Goal: Task Accomplishment & Management: Use online tool/utility

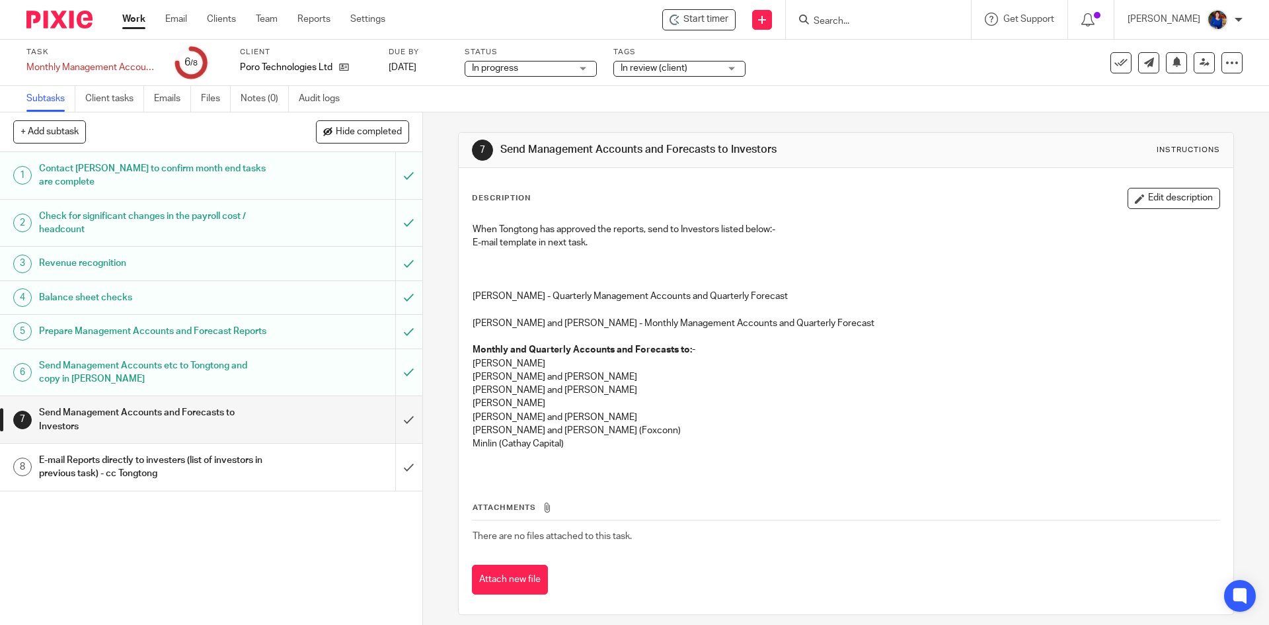
click at [863, 26] on input "Search" at bounding box center [871, 22] width 119 height 12
click at [135, 17] on link "Work" at bounding box center [133, 19] width 23 height 13
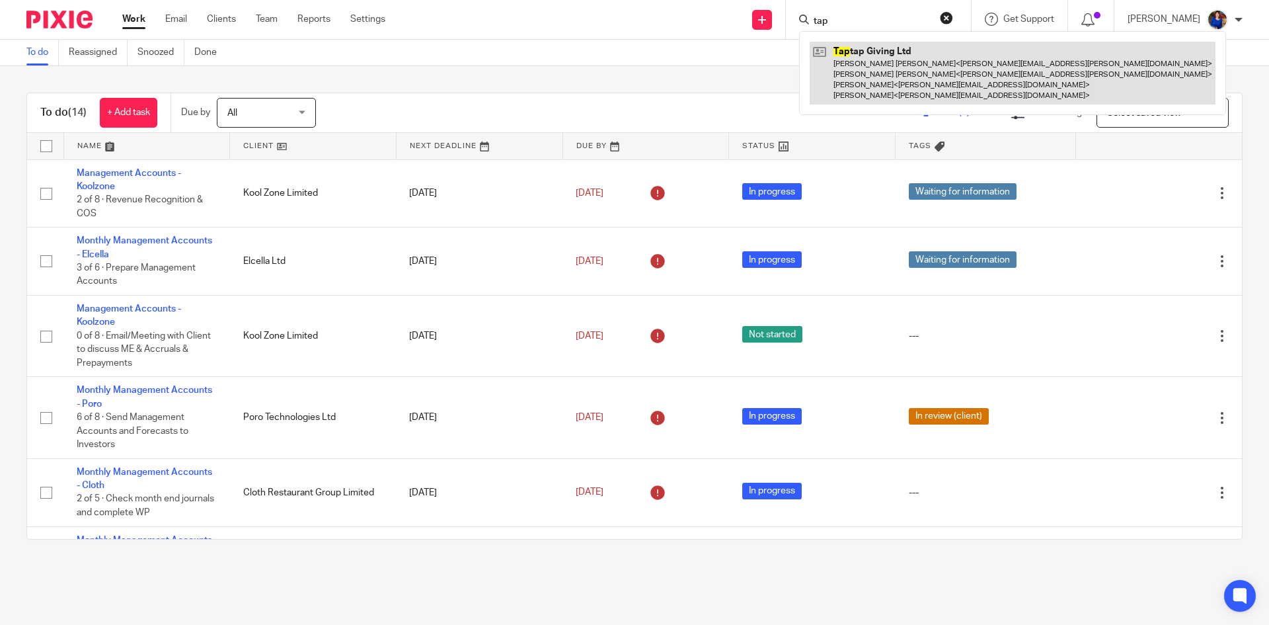
type input "tap"
click at [917, 59] on link at bounding box center [1013, 73] width 406 height 63
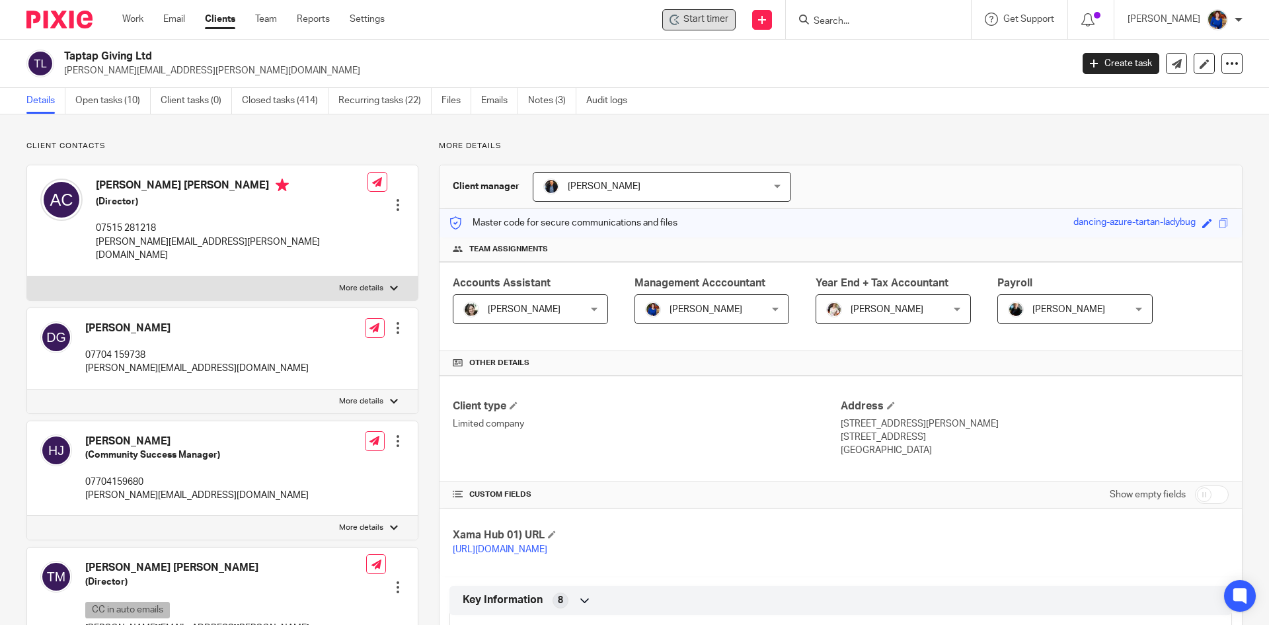
click at [715, 15] on span "Start timer" at bounding box center [705, 20] width 45 height 14
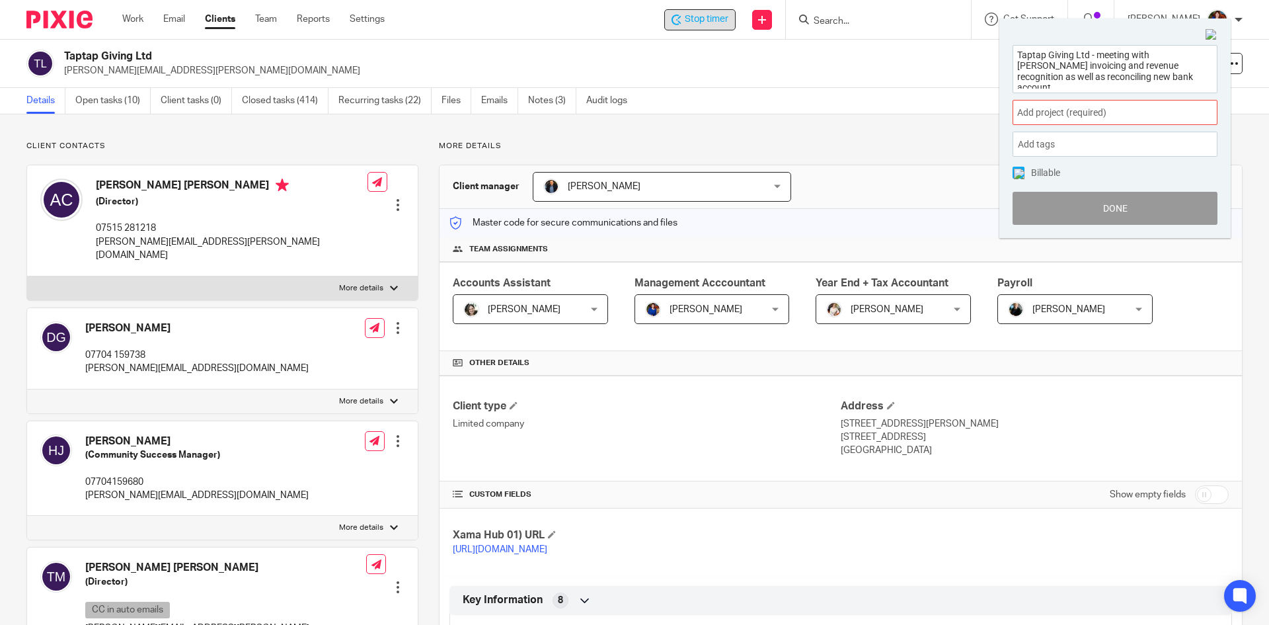
type textarea "Taptap Giving Ltd - meeting with [PERSON_NAME] invoicing and revenue recognitio…"
click at [1098, 115] on span "Add project (required) :" at bounding box center [1100, 113] width 167 height 14
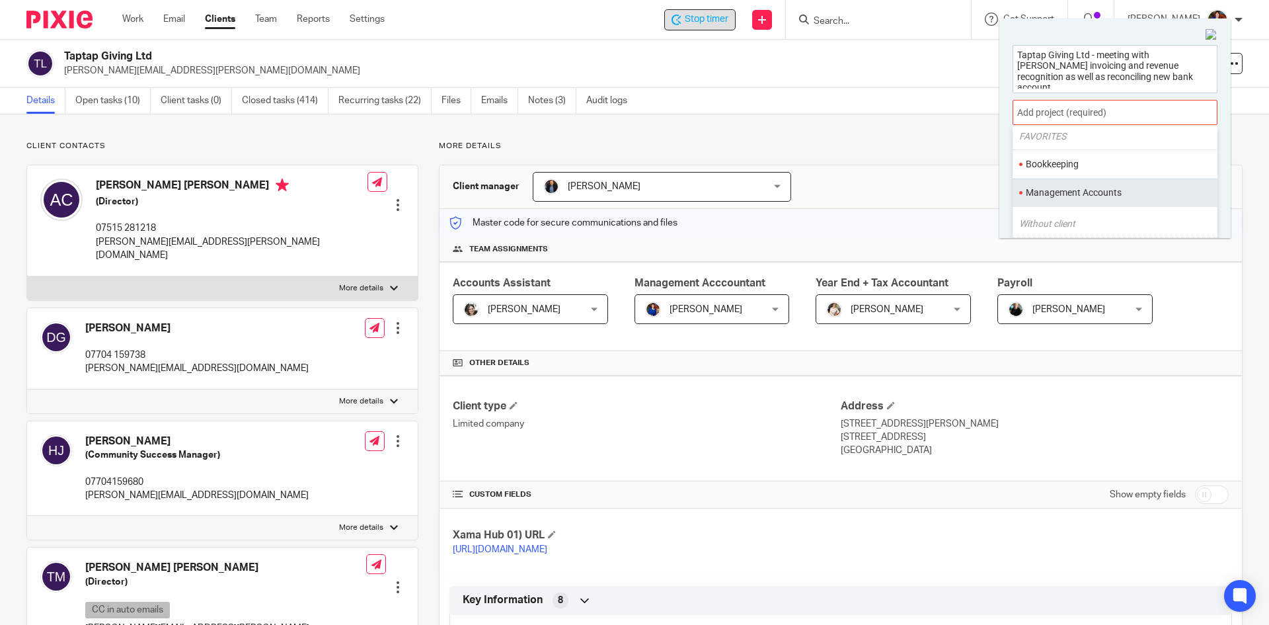
scroll to position [132, 0]
drag, startPoint x: 1066, startPoint y: 165, endPoint x: 1039, endPoint y: 165, distance: 27.1
click at [1066, 164] on li "Administration" at bounding box center [1112, 165] width 172 height 14
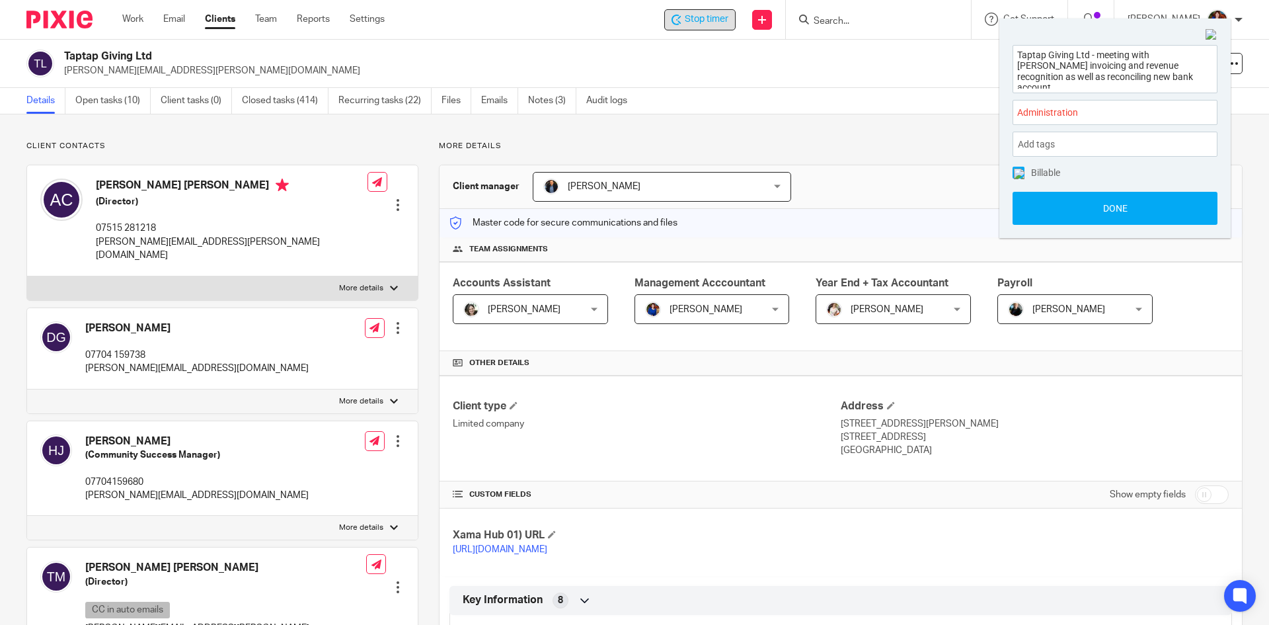
drag, startPoint x: 1017, startPoint y: 174, endPoint x: 1018, endPoint y: 188, distance: 13.9
click at [1017, 174] on img at bounding box center [1019, 174] width 11 height 11
click at [1033, 211] on button "Done" at bounding box center [1115, 208] width 205 height 33
